Goal: Transaction & Acquisition: Book appointment/travel/reservation

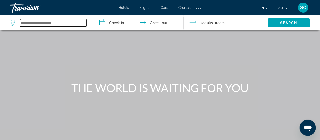
click at [52, 24] on input "Search widget" at bounding box center [53, 23] width 66 height 8
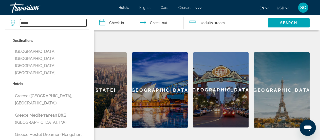
scroll to position [183, 0]
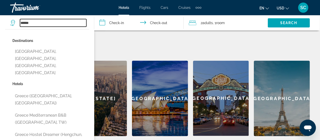
click at [45, 21] on input "******" at bounding box center [53, 23] width 66 height 8
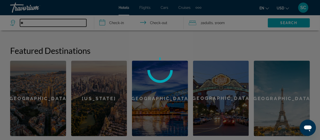
type input "*"
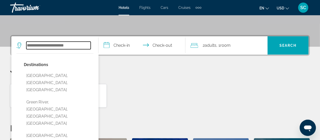
scroll to position [108, 0]
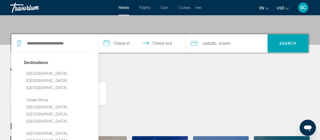
click at [145, 83] on div "Hotels in Hungary, , Slovakia Mon, 03 Nov - Sat, 08 Nov 1 Room rooms 2 Adult Ad…" at bounding box center [160, 94] width 300 height 24
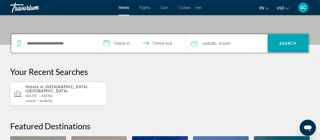
click at [199, 7] on div "Extra navigation items" at bounding box center [199, 8] width 2 height 2
click at [140, 67] on p "Your Recent Searches" at bounding box center [160, 71] width 300 height 10
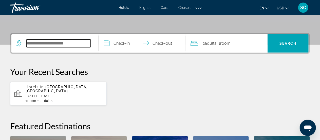
click at [68, 43] on input "Search widget" at bounding box center [58, 44] width 64 height 8
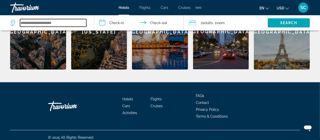
scroll to position [27, 0]
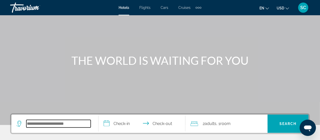
click at [60, 123] on input "Search widget" at bounding box center [58, 124] width 64 height 8
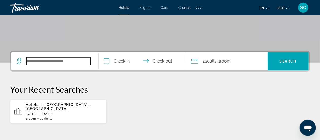
scroll to position [124, 0]
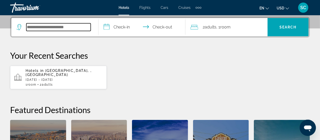
click at [51, 26] on input "Search widget" at bounding box center [58, 27] width 64 height 8
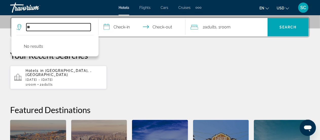
type input "*"
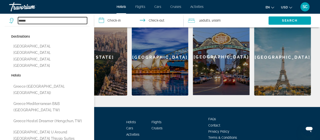
scroll to position [222, 0]
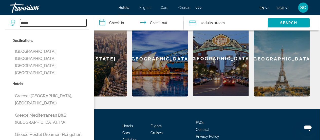
drag, startPoint x: 276, startPoint y: 0, endPoint x: 45, endPoint y: 23, distance: 232.5
click at [45, 23] on input "******" at bounding box center [53, 23] width 66 height 8
type input "*"
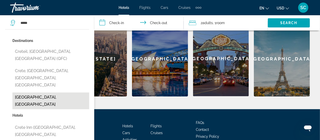
click at [41, 92] on button "Crete, Greece" at bounding box center [50, 100] width 77 height 17
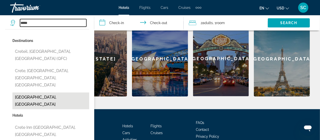
type input "**********"
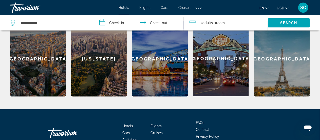
click at [116, 20] on input "**********" at bounding box center [139, 23] width 91 height 17
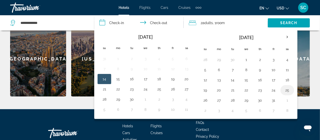
click at [287, 87] on button "25" at bounding box center [288, 89] width 8 height 7
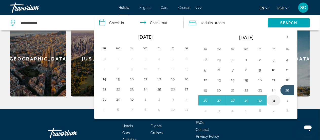
click at [274, 98] on button "31" at bounding box center [274, 100] width 8 height 7
type input "**********"
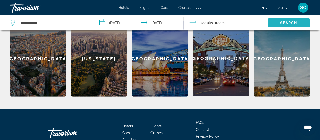
click at [282, 23] on span "Search" at bounding box center [289, 23] width 17 height 4
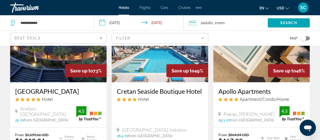
scroll to position [64, 0]
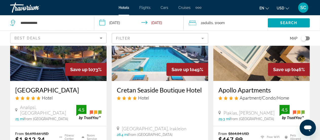
drag, startPoint x: 205, startPoint y: 91, endPoint x: 118, endPoint y: 90, distance: 87.3
click at [118, 90] on div "Cretan Seaside Boutique Hotel Hotel Chersonissos, Irakleion 28.4 mi from Crete …" at bounding box center [160, 111] width 97 height 61
copy h3 "Cretan Seaside Boutique Hotel"
click at [126, 90] on h3 "Cretan Seaside Boutique Hotel" at bounding box center [160, 90] width 86 height 8
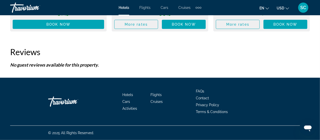
scroll to position [275, 0]
